Goal: Find specific page/section

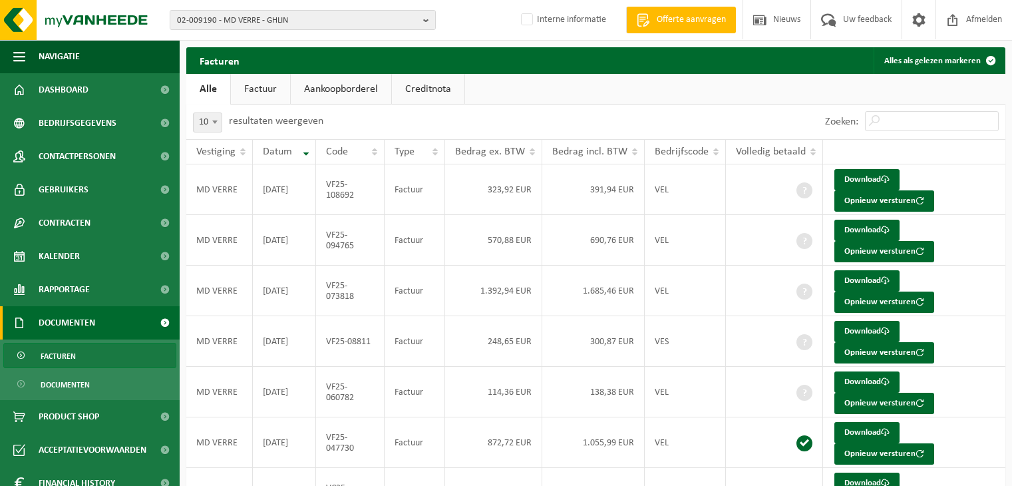
scroll to position [67, 0]
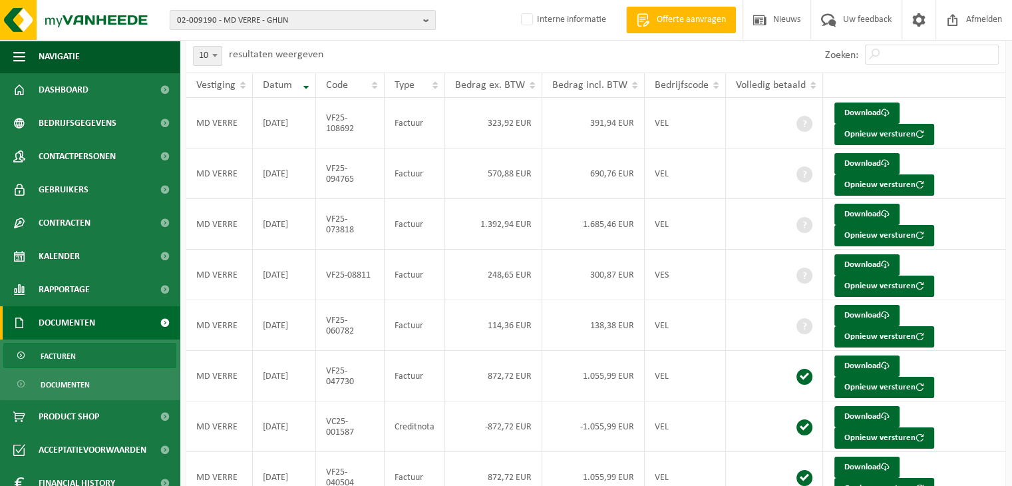
click at [250, 20] on span "02-009190 - MD VERRE - GHLIN" at bounding box center [297, 21] width 241 height 20
click at [193, 38] on input "text" at bounding box center [303, 41] width 260 height 17
type input "10-944705"
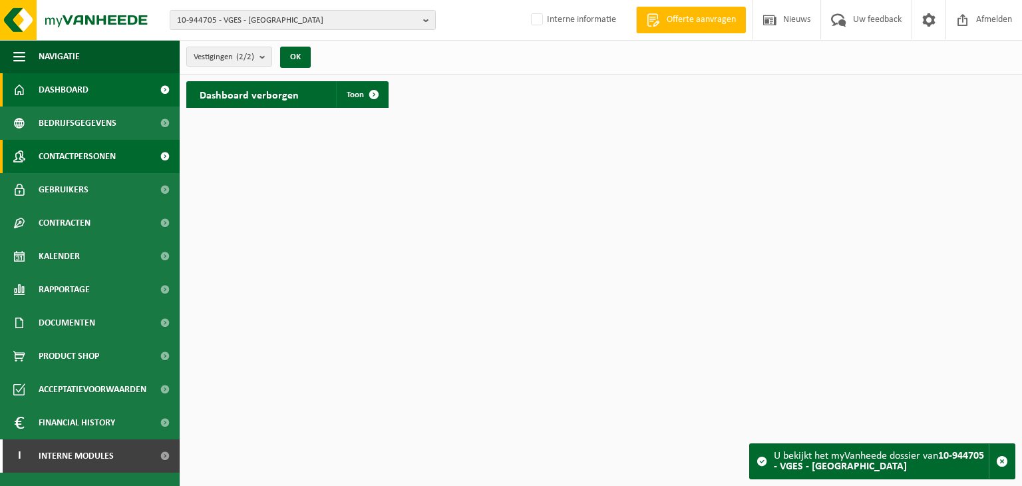
click at [115, 151] on span "Contactpersonen" at bounding box center [77, 156] width 77 height 33
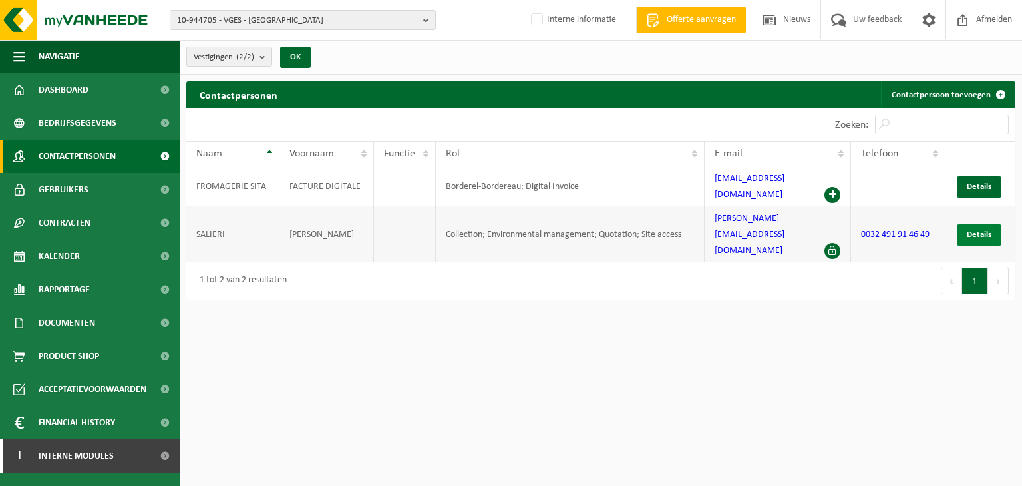
click at [985, 224] on link "Details" at bounding box center [979, 234] width 45 height 21
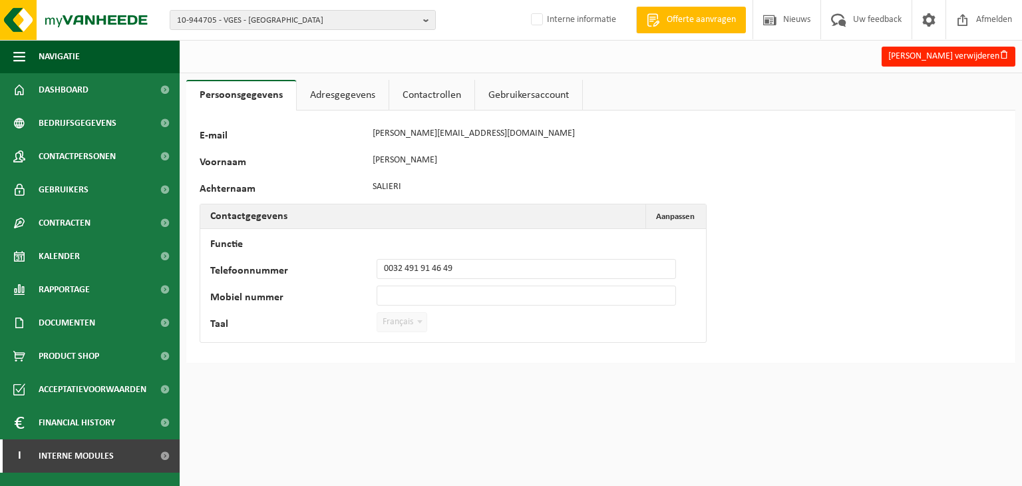
click at [340, 102] on link "Adresgegevens" at bounding box center [343, 95] width 92 height 31
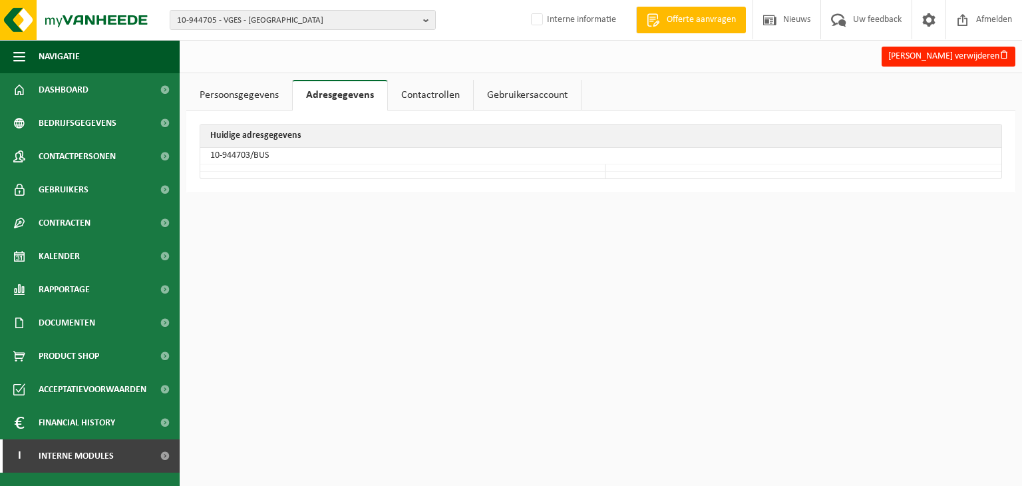
click at [423, 89] on link "Contactrollen" at bounding box center [430, 95] width 85 height 31
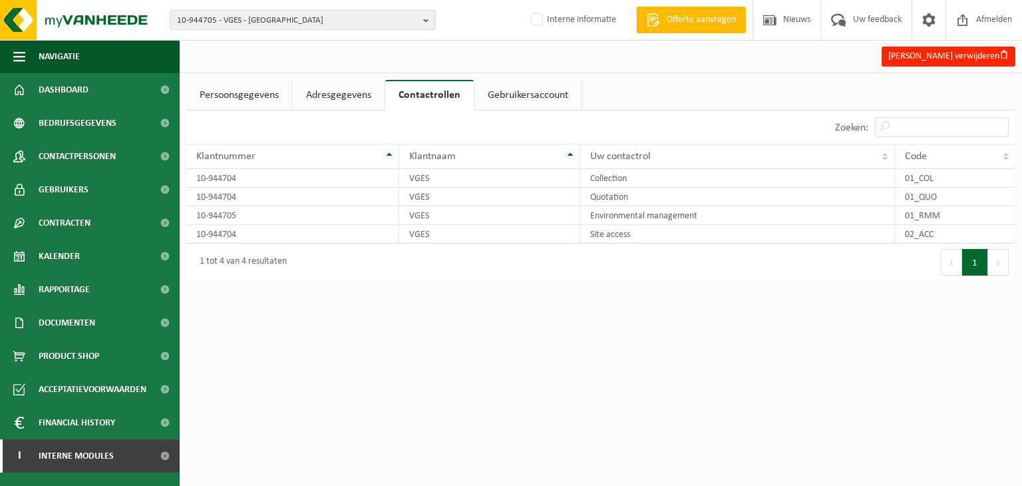
click at [506, 95] on link "Gebruikersaccount" at bounding box center [528, 95] width 107 height 31
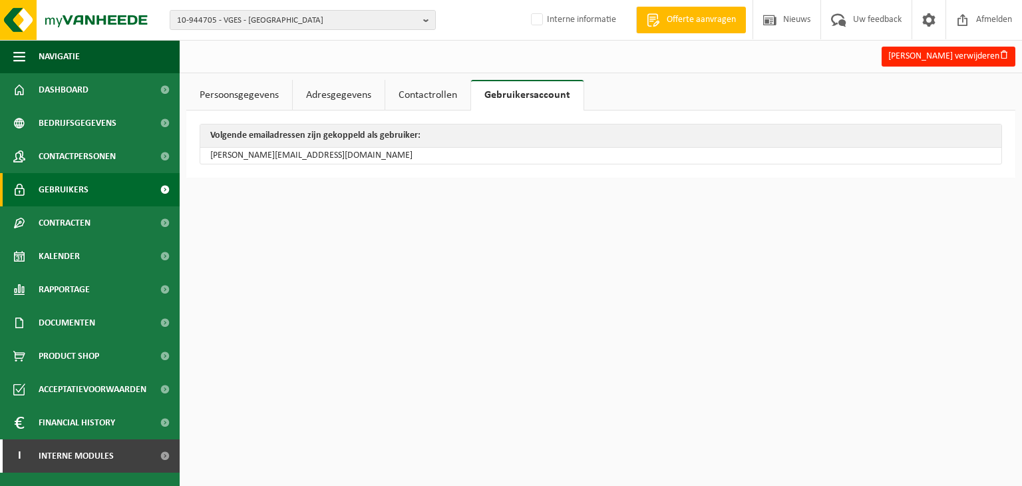
click at [111, 185] on link "Gebruikers" at bounding box center [90, 189] width 180 height 33
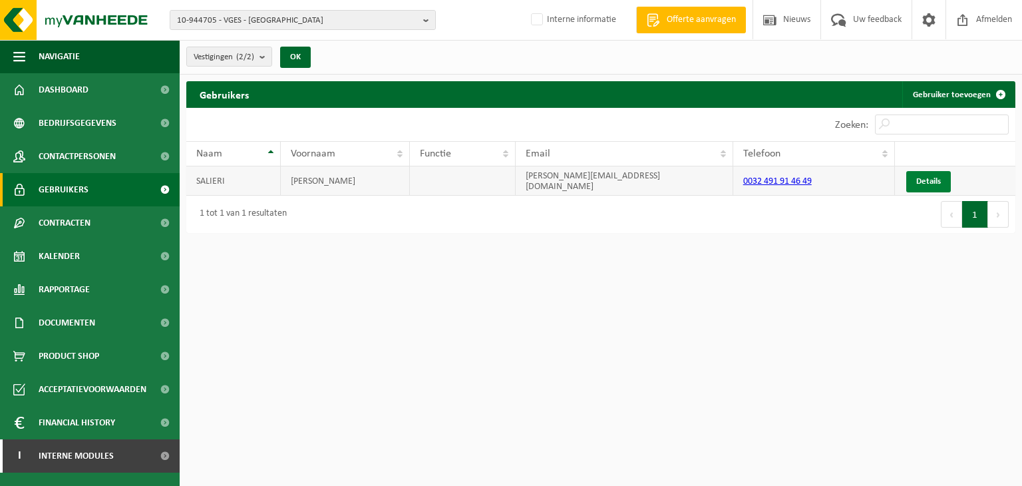
click at [911, 176] on link "Details" at bounding box center [928, 181] width 45 height 21
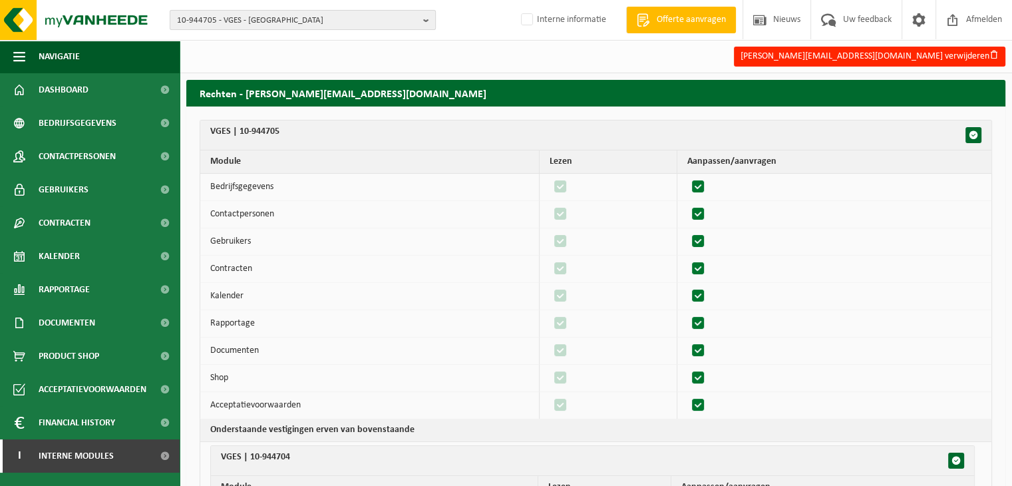
click at [222, 21] on span "10-944705 - VGES - [GEOGRAPHIC_DATA]" at bounding box center [297, 21] width 241 height 20
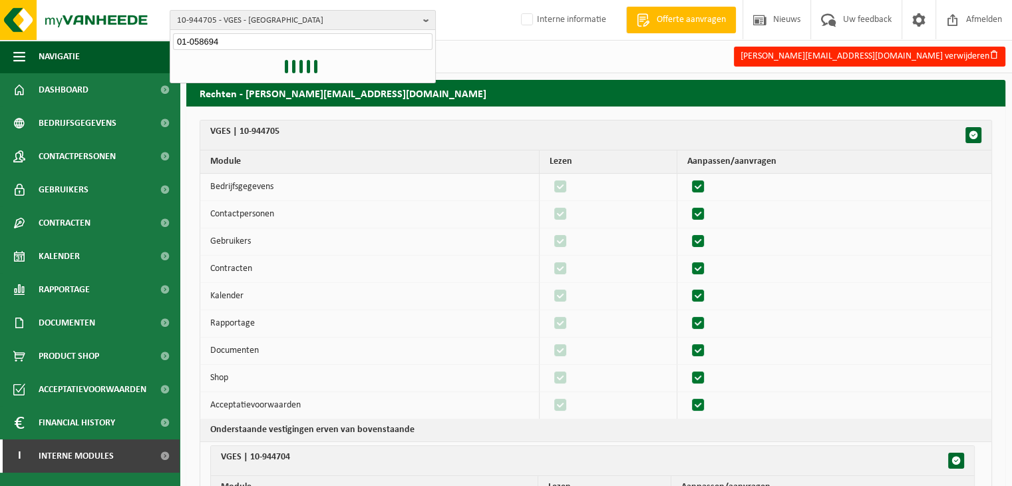
type input "01-058694"
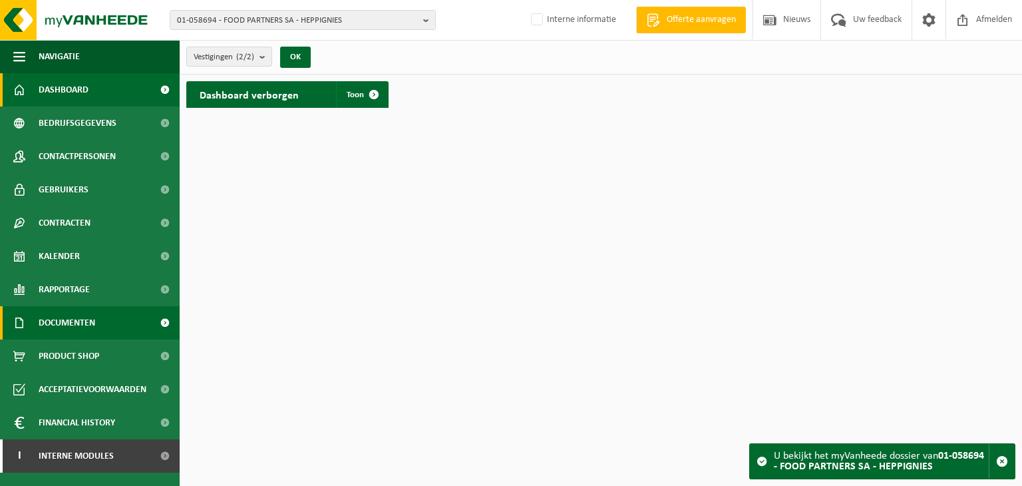
click at [99, 323] on link "Documenten" at bounding box center [90, 322] width 180 height 33
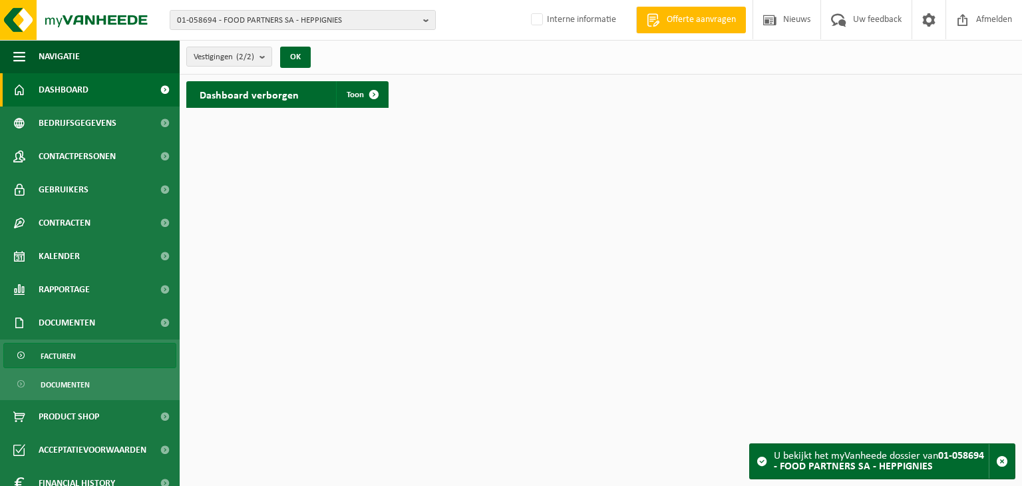
click at [85, 353] on link "Facturen" at bounding box center [89, 355] width 173 height 25
